Goal: Task Accomplishment & Management: Use online tool/utility

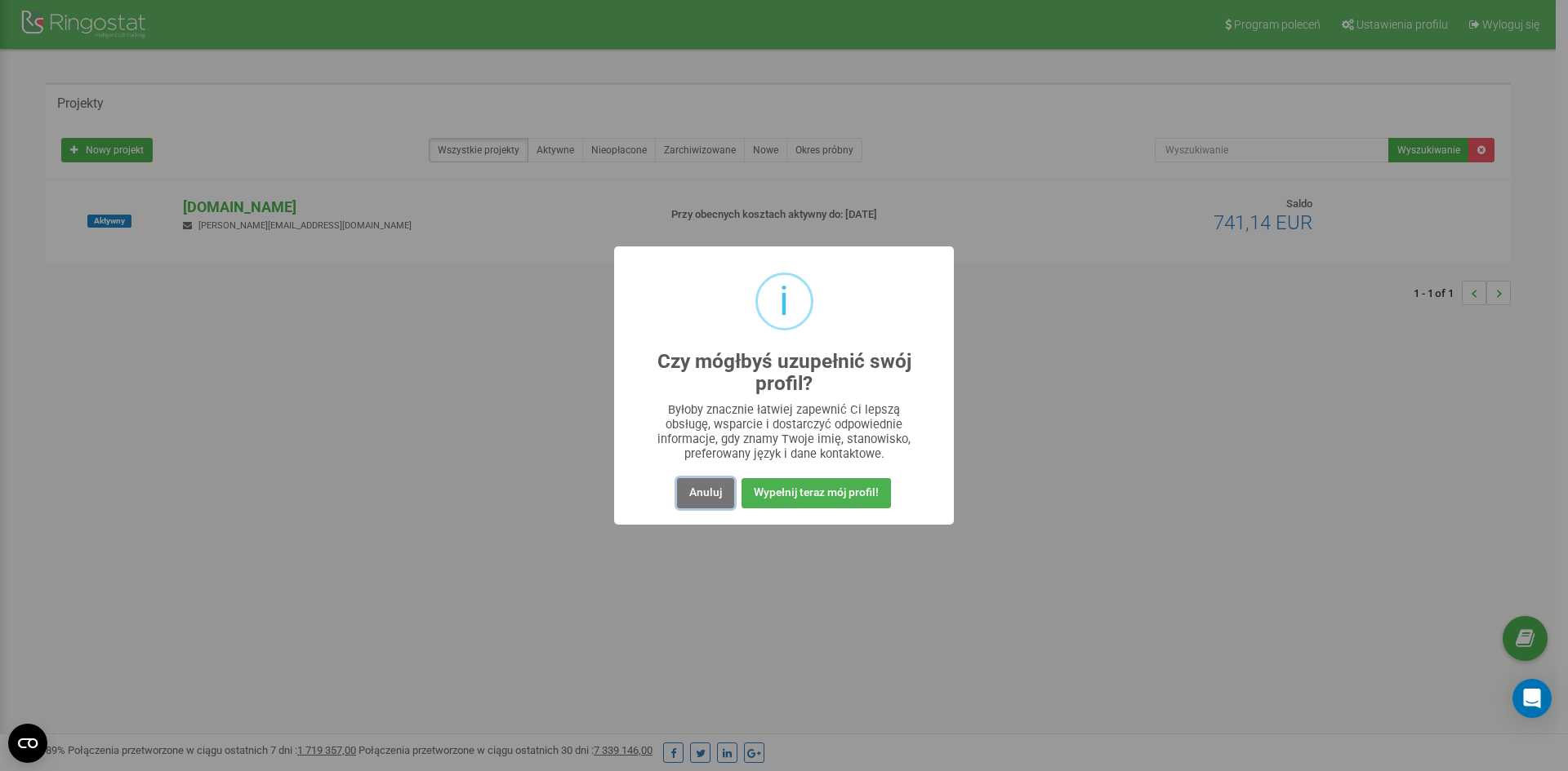
drag, startPoint x: 697, startPoint y: 492, endPoint x: 697, endPoint y: 436, distance: 56.0
click at [698, 491] on button "Anuluj" at bounding box center [705, 493] width 58 height 30
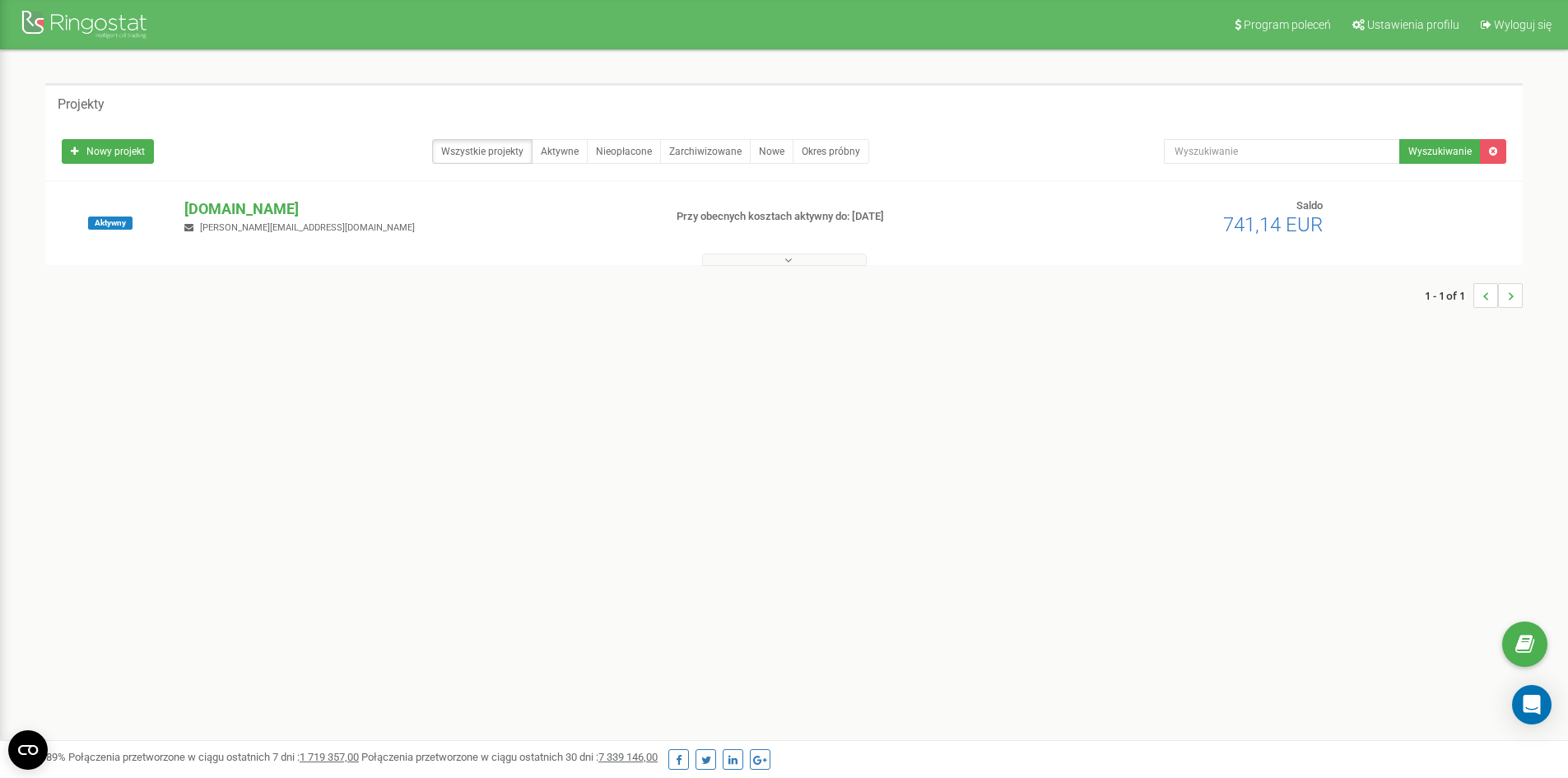
click at [793, 265] on button at bounding box center [784, 260] width 164 height 13
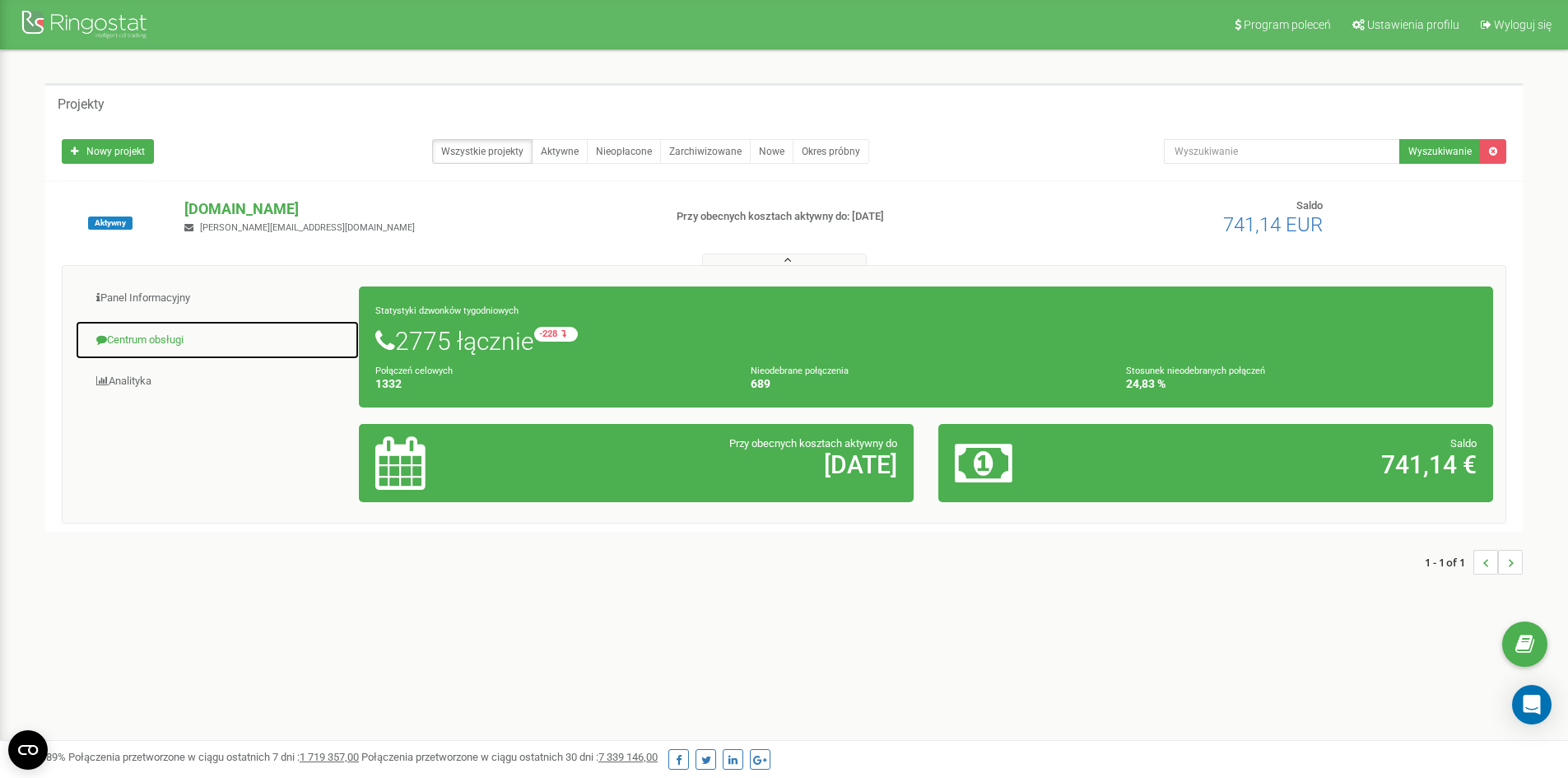
click at [173, 340] on link "Centrum obsługi" at bounding box center [217, 340] width 284 height 40
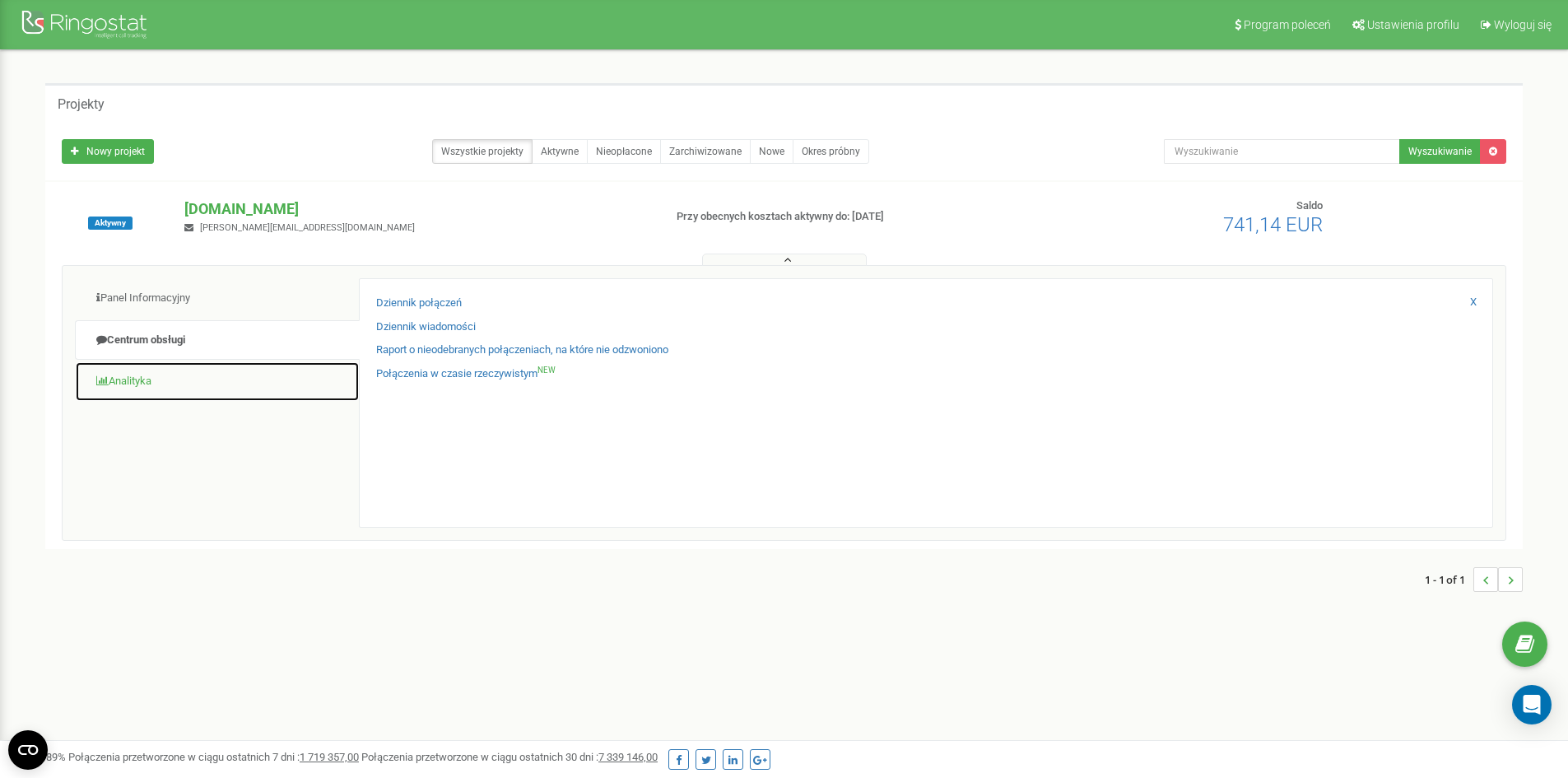
click at [148, 389] on link "Analityka" at bounding box center [217, 381] width 284 height 40
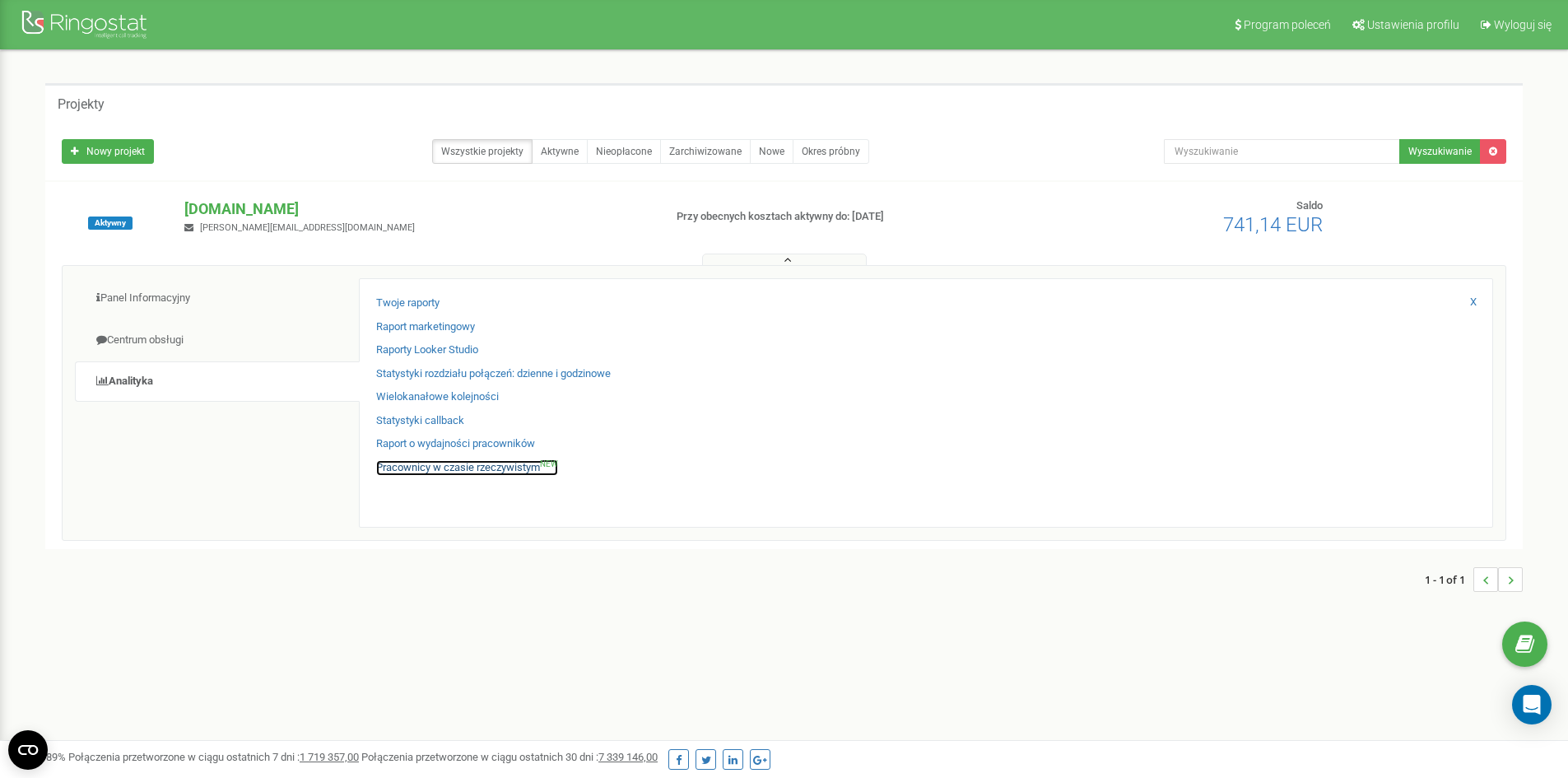
click at [437, 468] on link "Pracownicy w czasie rzeczywistym NEW" at bounding box center [467, 469] width 182 height 16
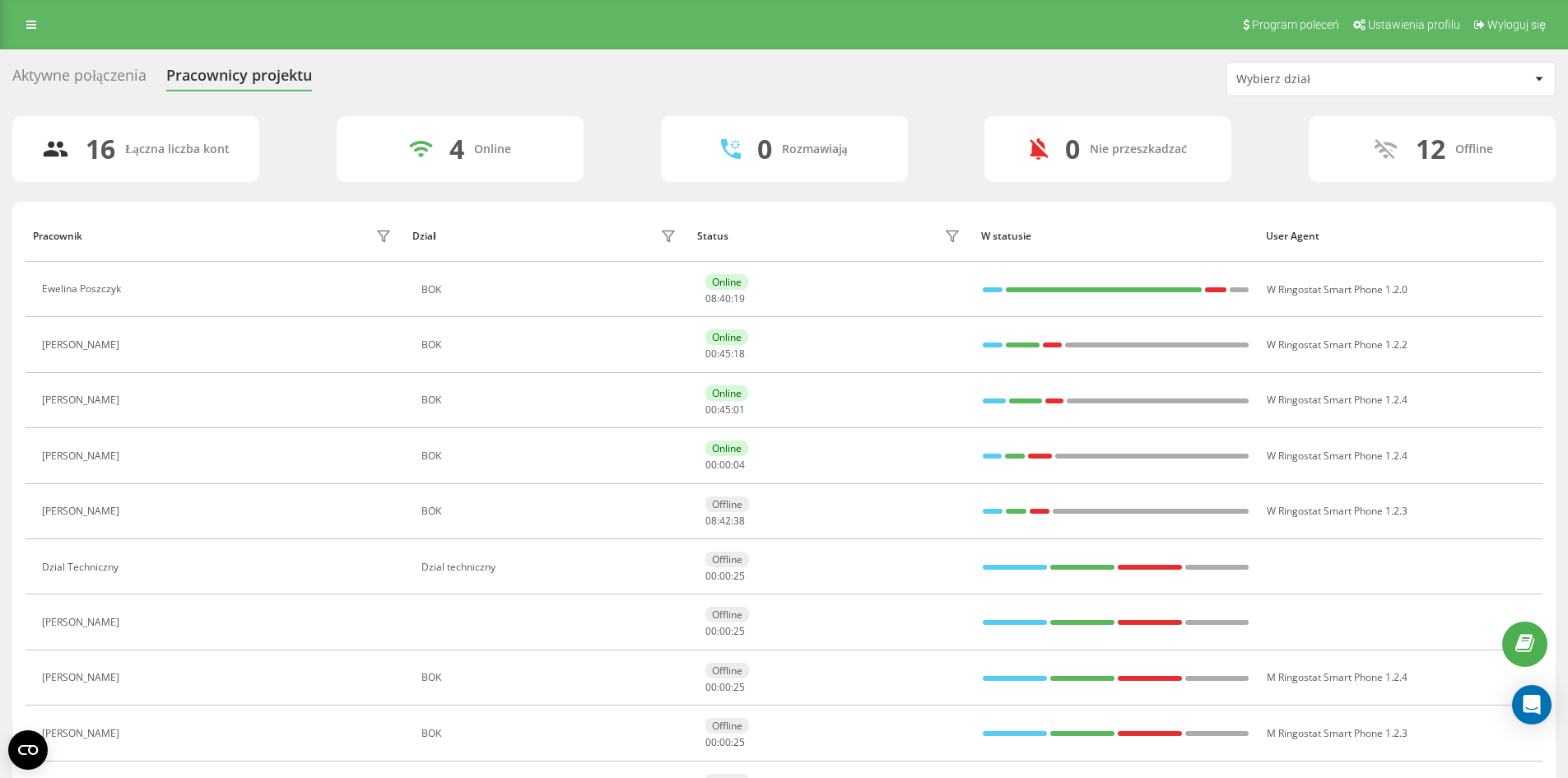
click at [606, 133] on div "16 Łączna liczba kont 4 Online 0 Rozmawiają 0 Nie przeszkadzać 12 Offline" at bounding box center [784, 149] width 1543 height 66
click at [53, 32] on div "Program poleceń Ustawienia profilu Wyloguj się" at bounding box center [784, 25] width 1568 height 49
click at [48, 29] on div "Program poleceń Ustawienia profilu Wyloguj się" at bounding box center [784, 25] width 1568 height 49
click at [44, 29] on link at bounding box center [31, 24] width 30 height 23
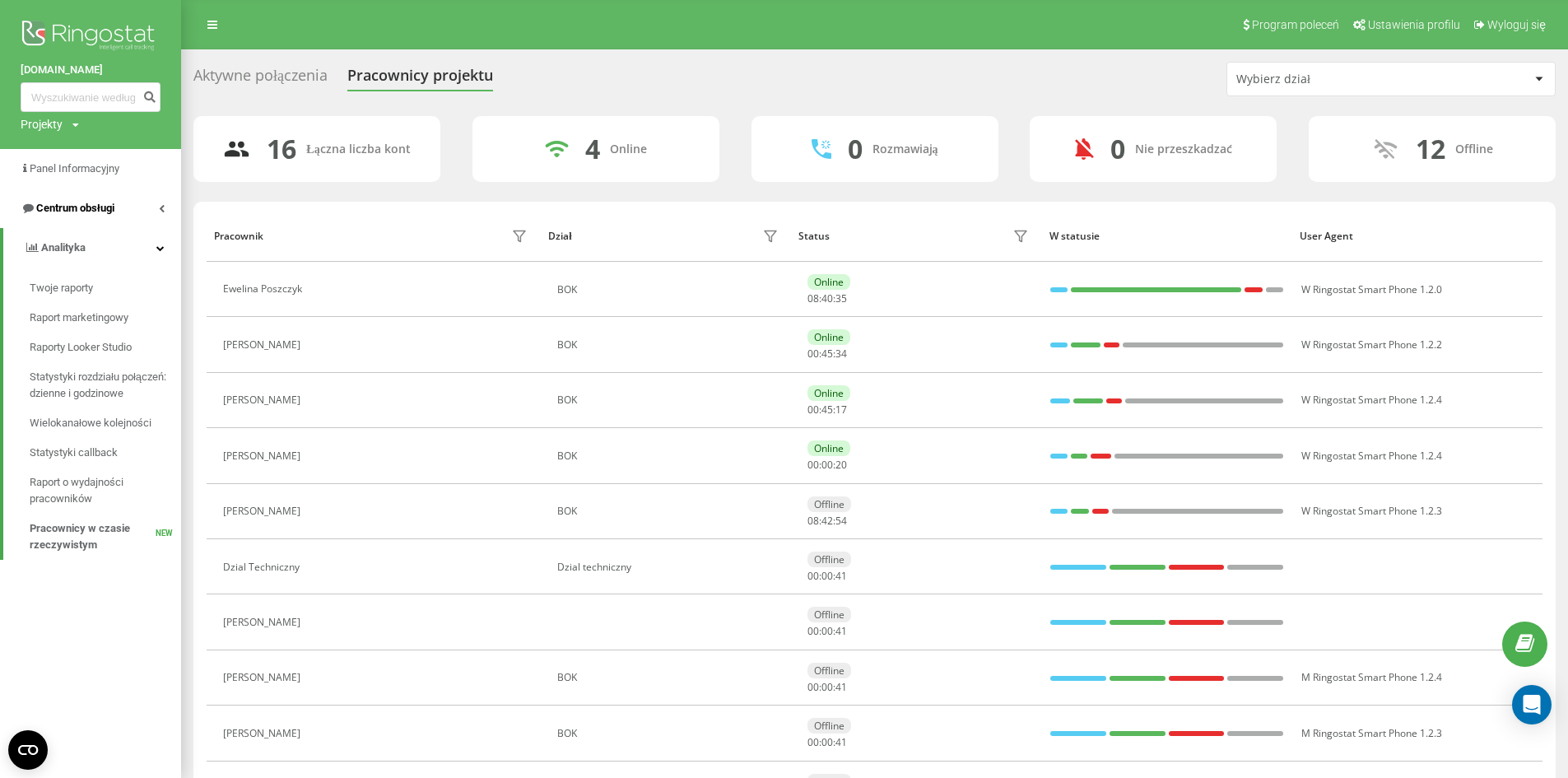
click at [130, 215] on link "Centrum obsługi" at bounding box center [91, 209] width 181 height 39
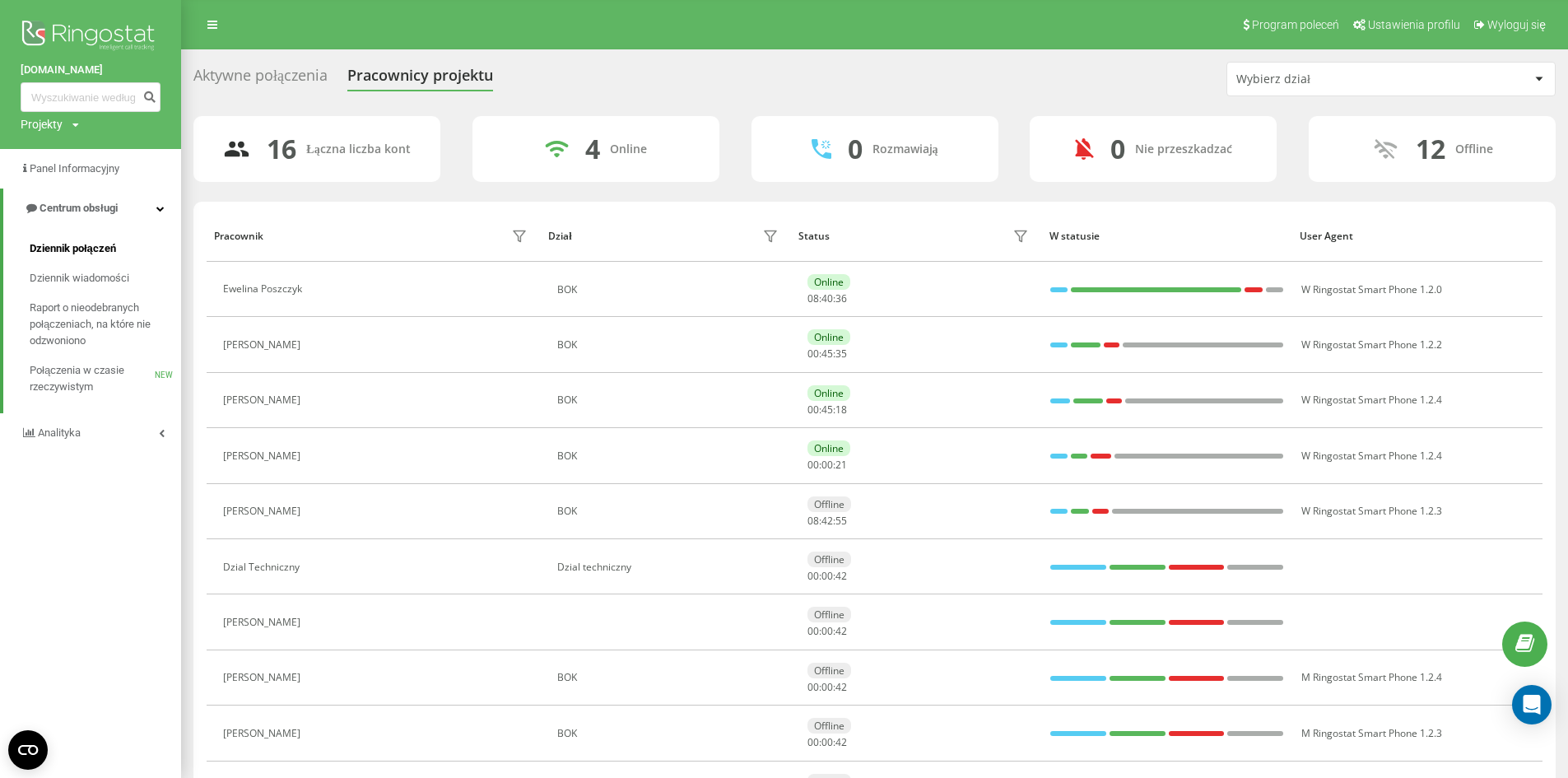
click at [118, 242] on link "Dziennik połączeń" at bounding box center [105, 249] width 152 height 30
